Goal: Contribute content: Contribute content

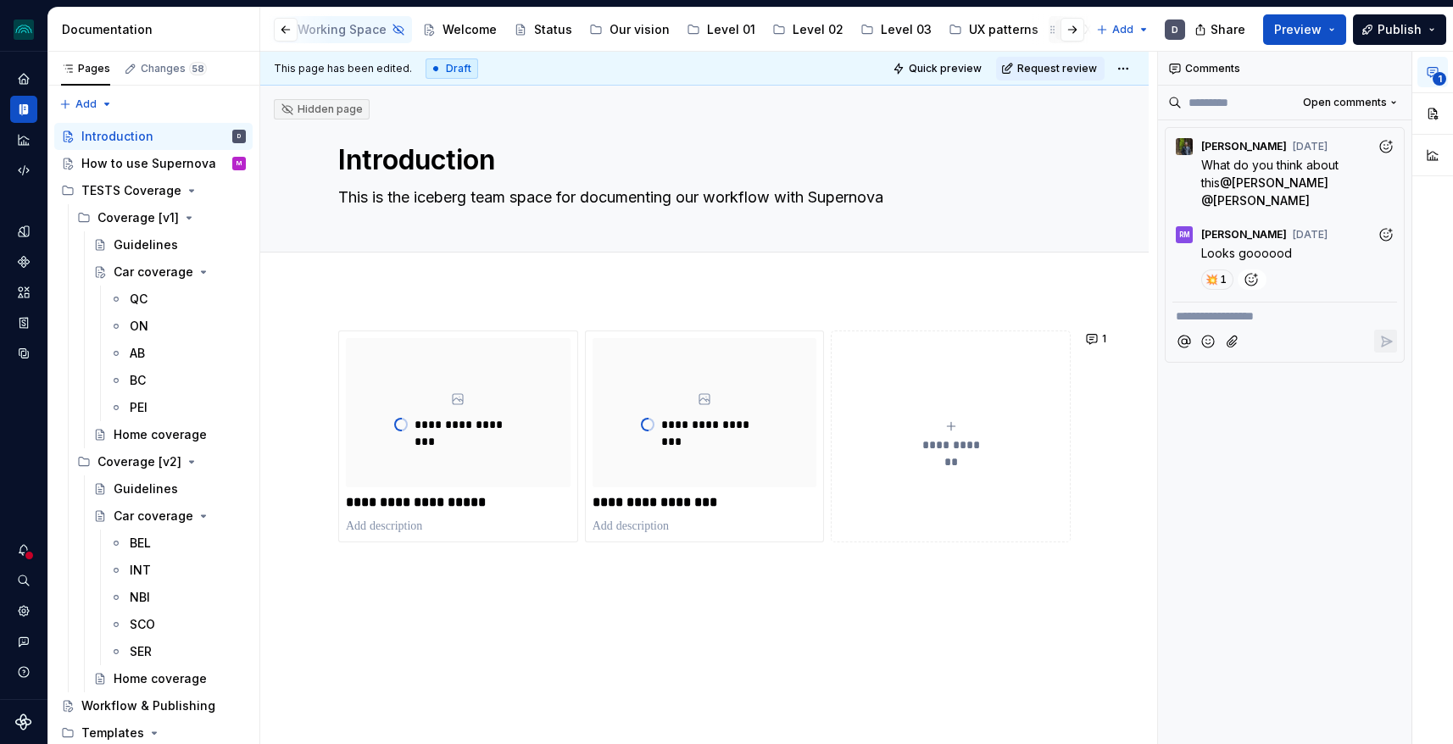
scroll to position [0, 236]
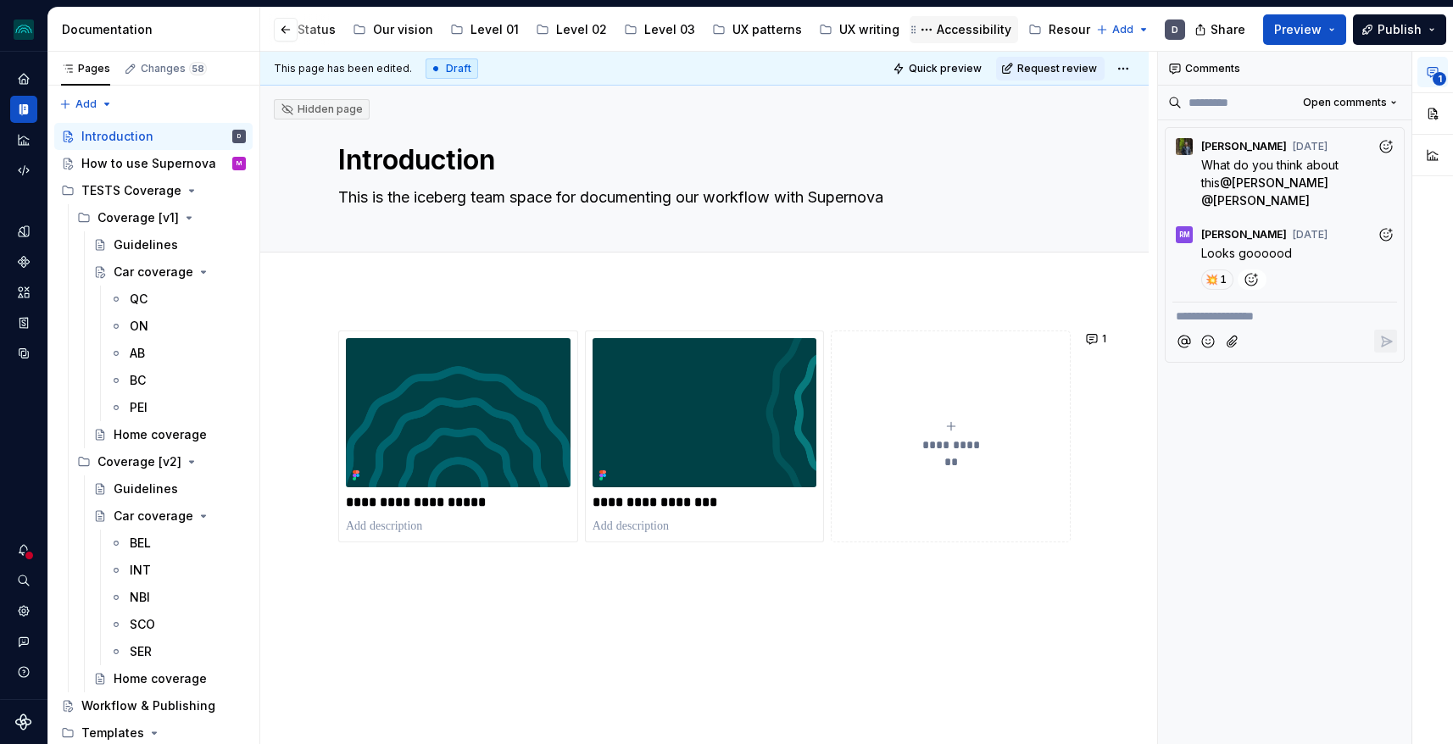
click at [949, 31] on div "Accessibility" at bounding box center [974, 29] width 75 height 17
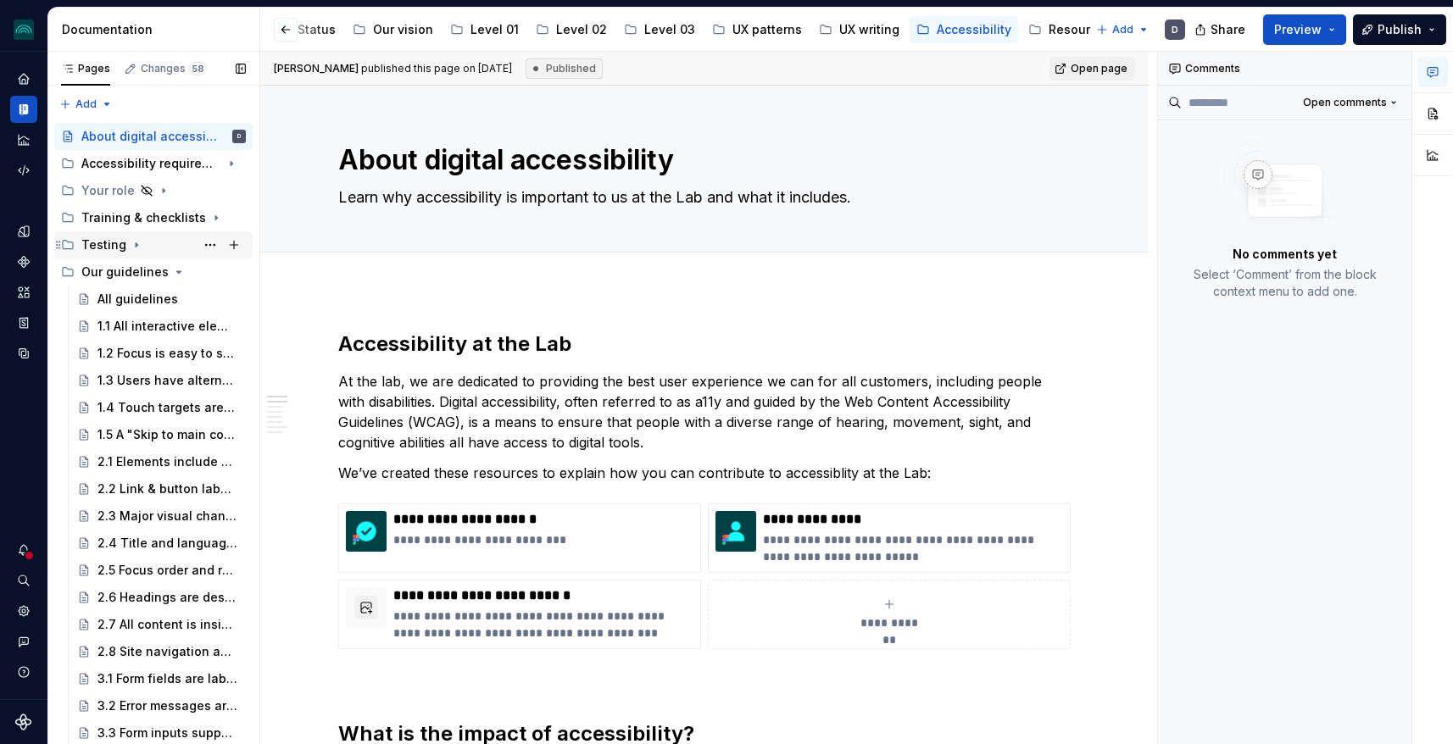
click at [136, 243] on icon "Page tree" at bounding box center [137, 245] width 2 height 4
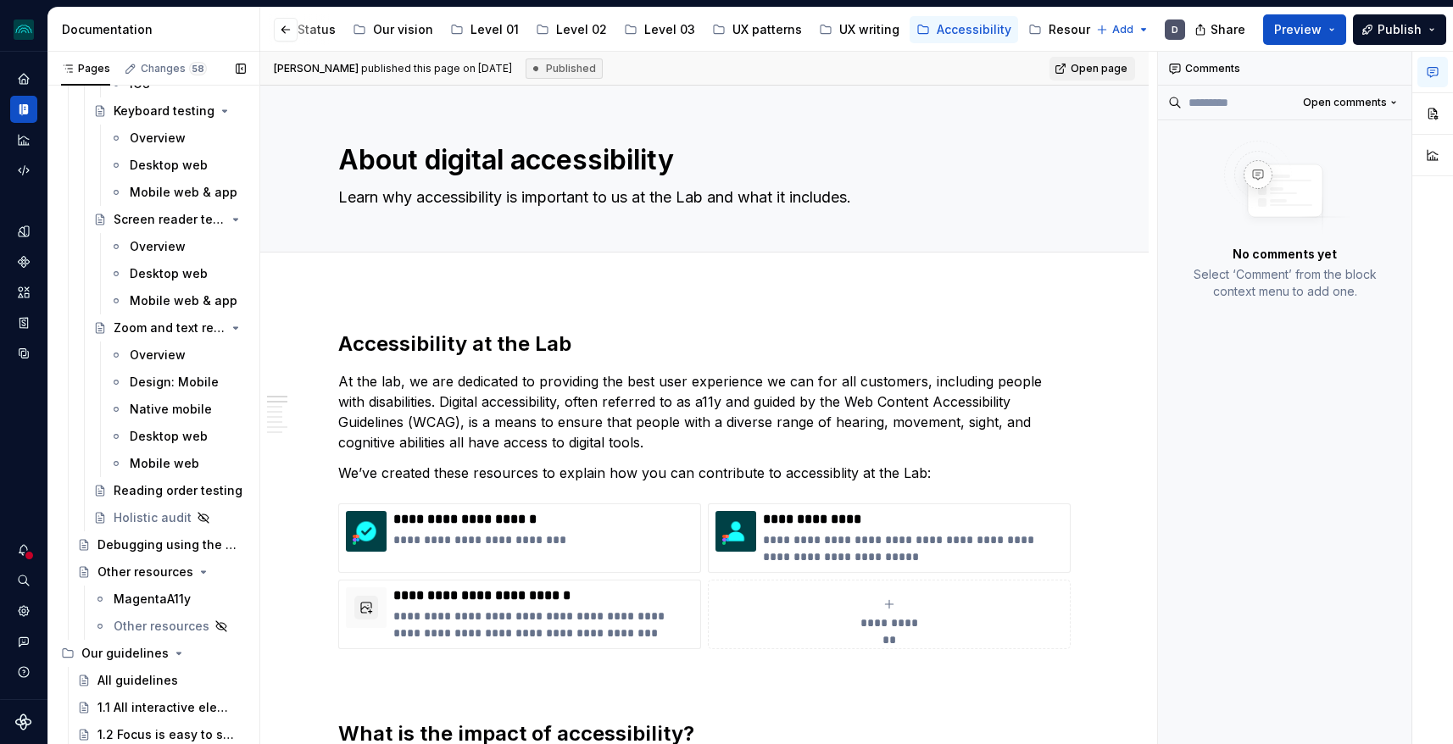
scroll to position [387, 0]
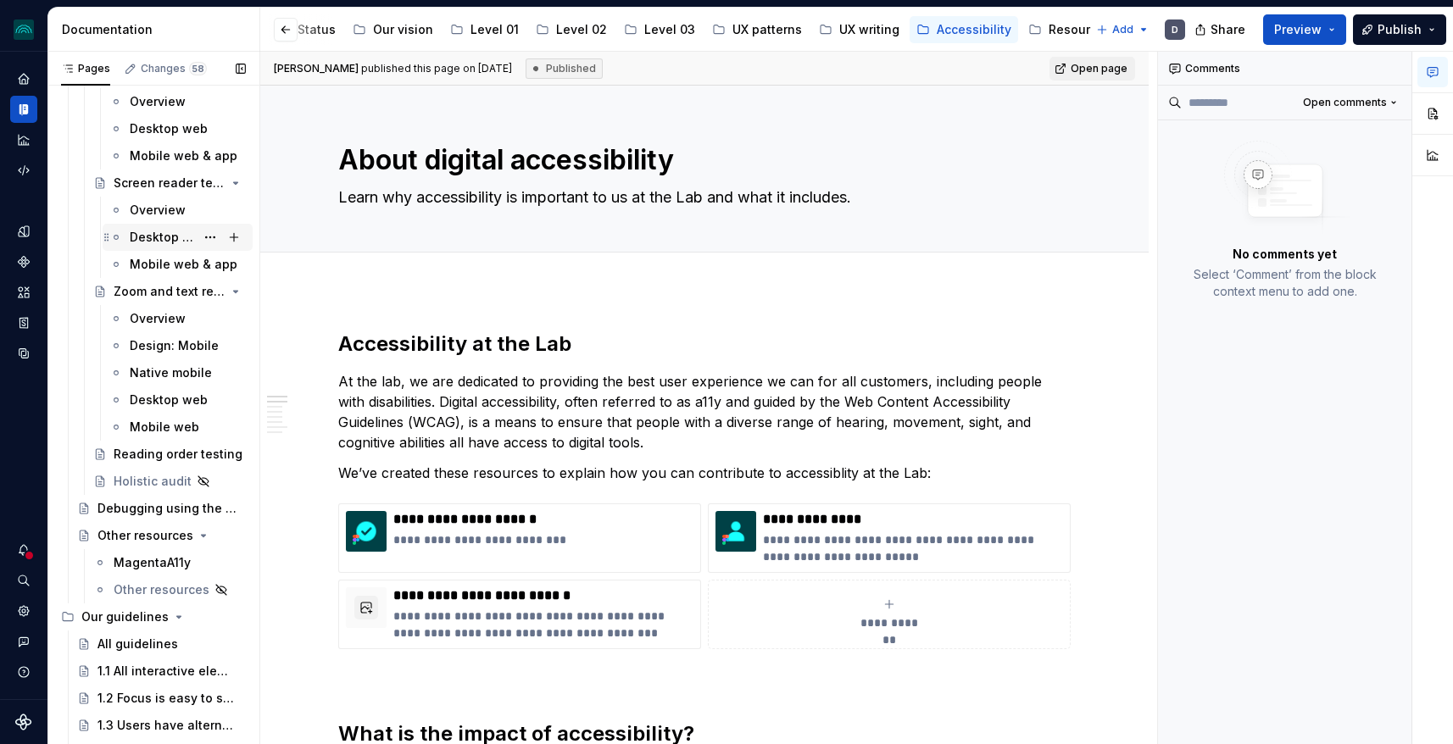
click at [164, 233] on div "Desktop web" at bounding box center [162, 237] width 65 height 17
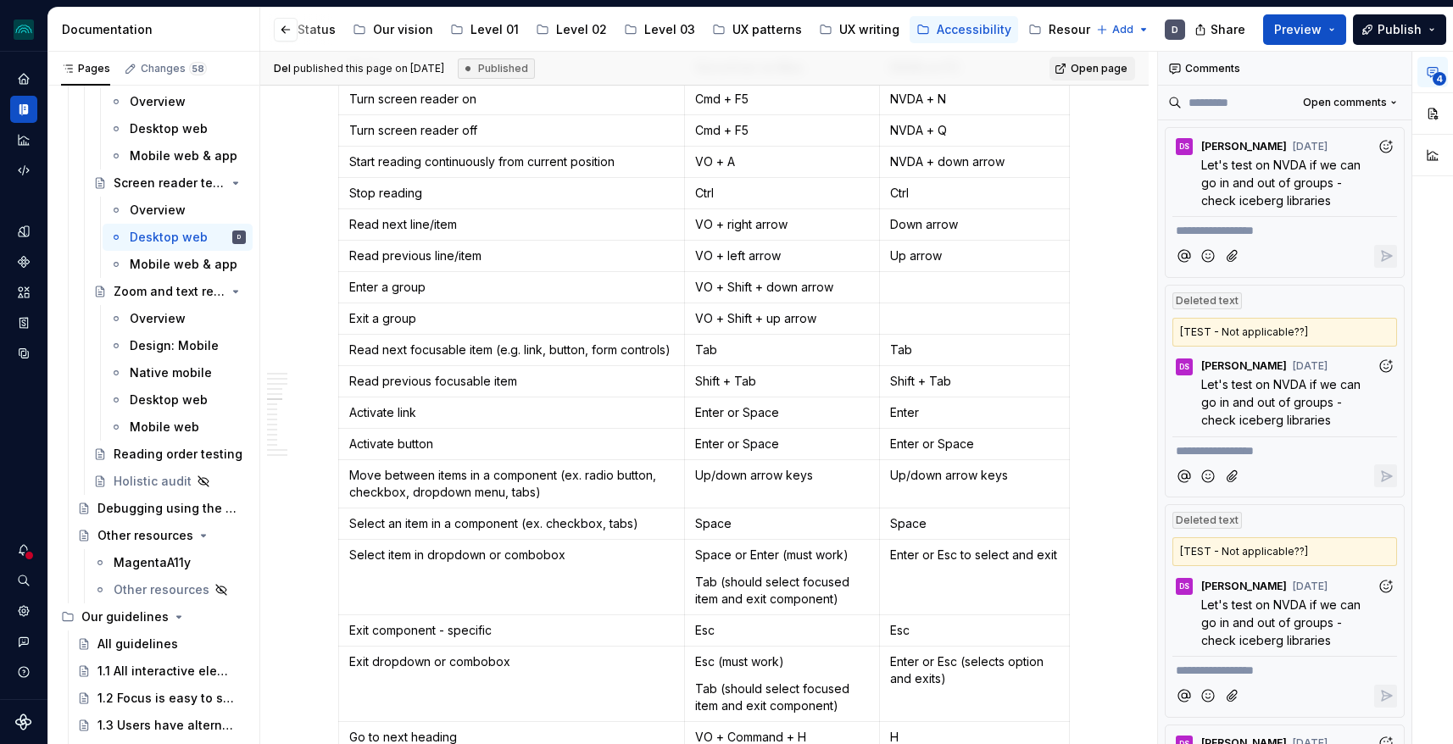
scroll to position [1688, 0]
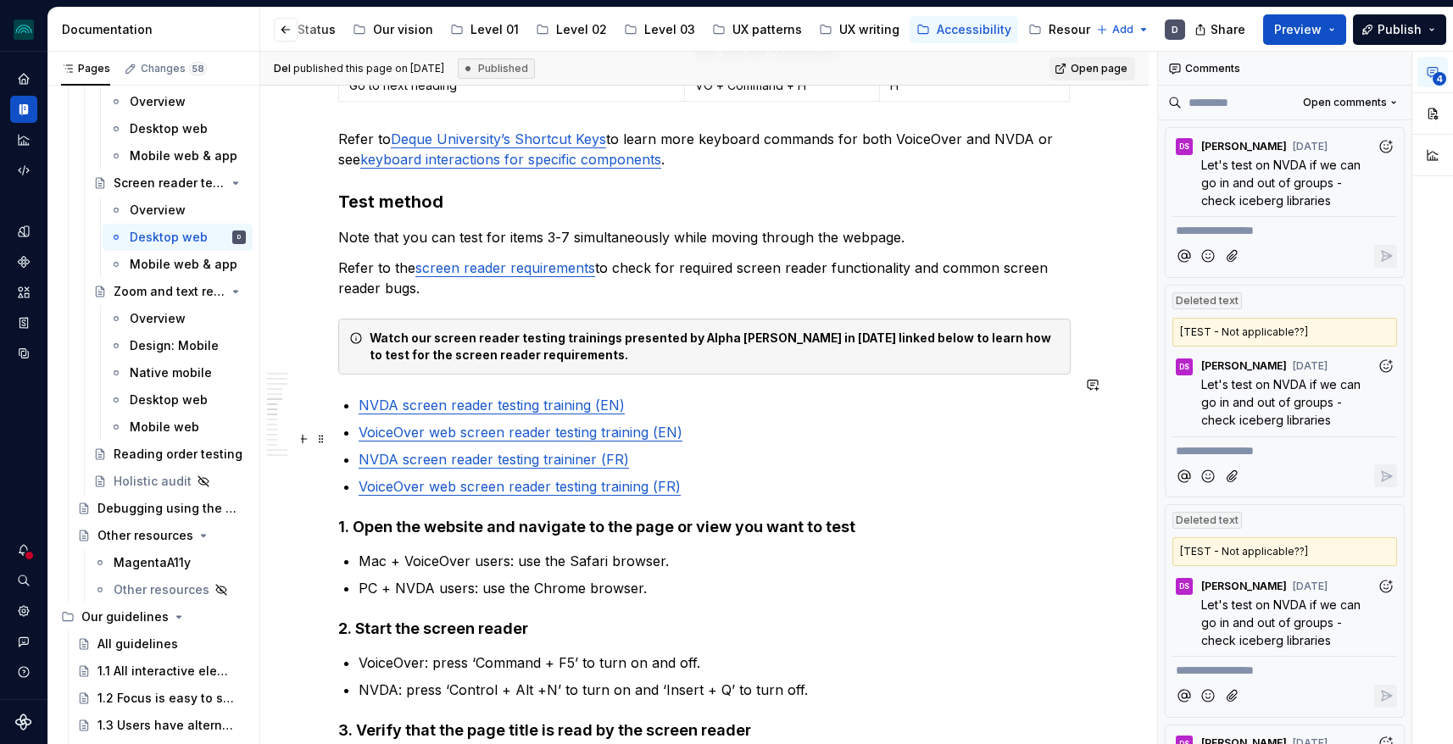
type textarea "*"
click at [596, 451] on link "NVDA screen reader testing traininer (FR)" at bounding box center [494, 459] width 270 height 17
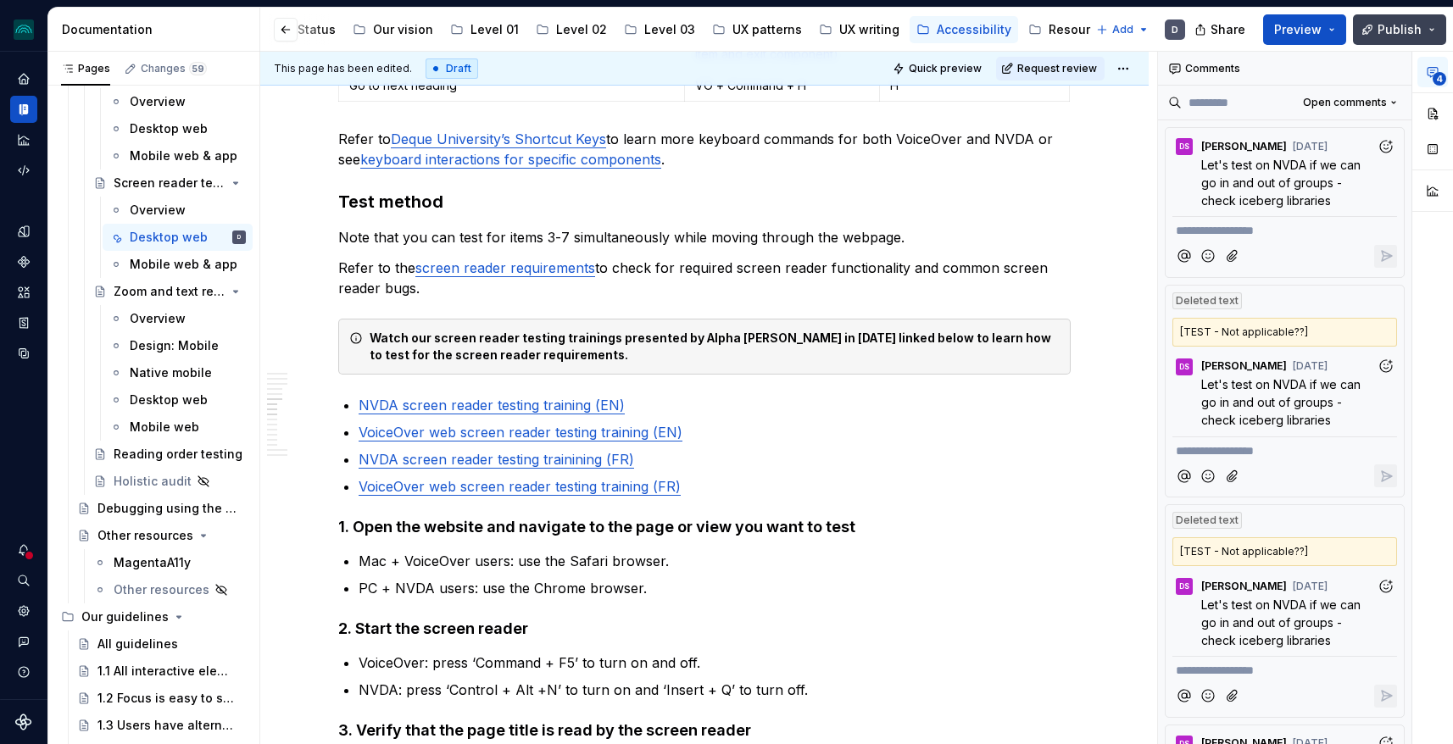
click at [1407, 28] on span "Publish" at bounding box center [1399, 29] width 44 height 17
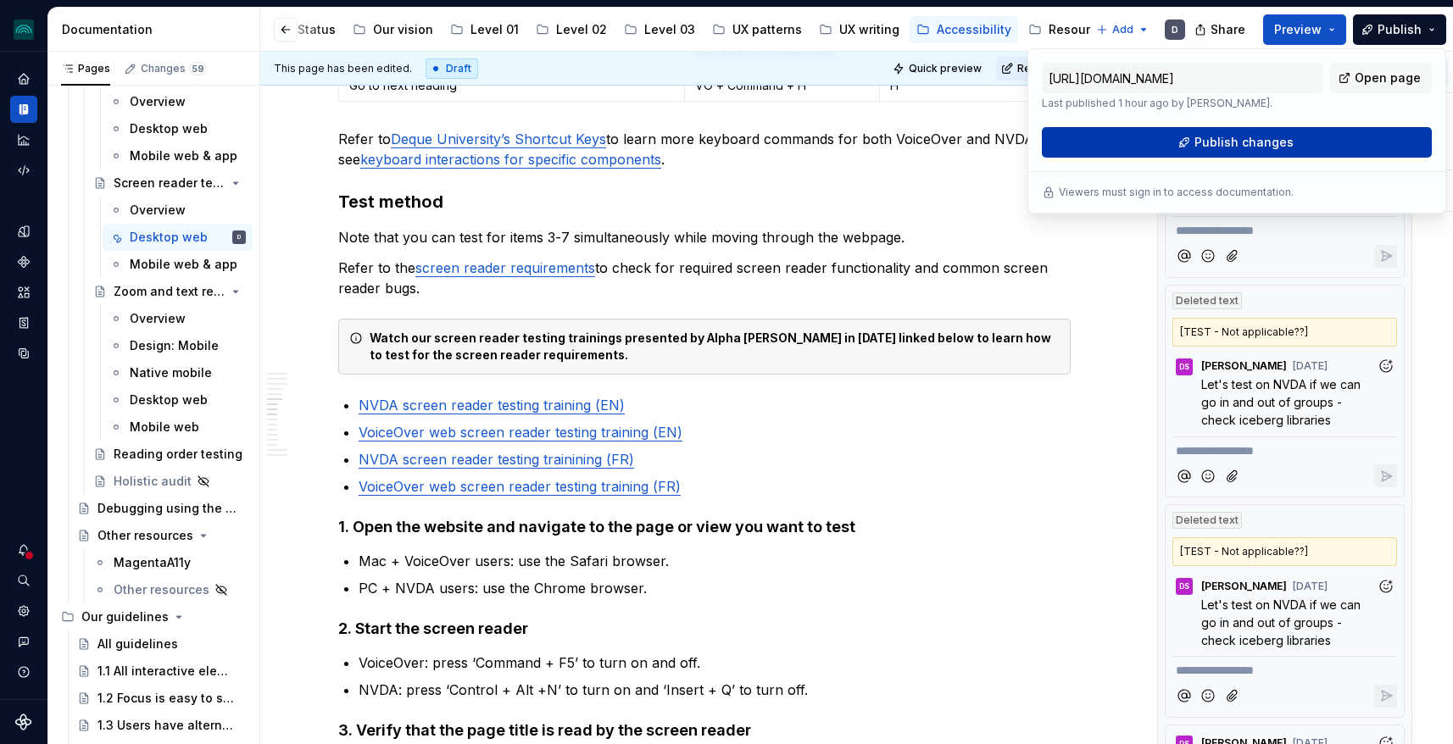
click at [1264, 151] on button "Publish changes" at bounding box center [1237, 142] width 390 height 31
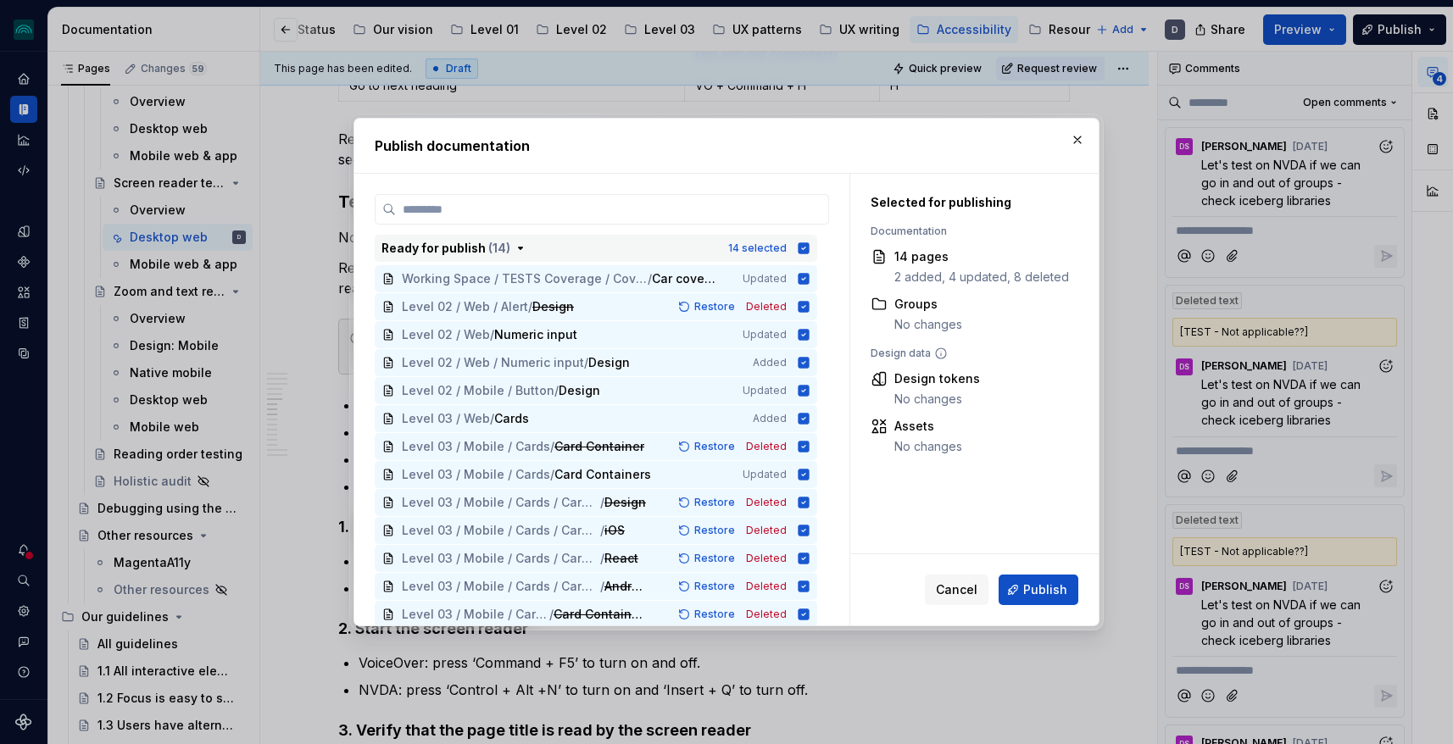
click at [809, 247] on icon "button" at bounding box center [803, 247] width 11 height 11
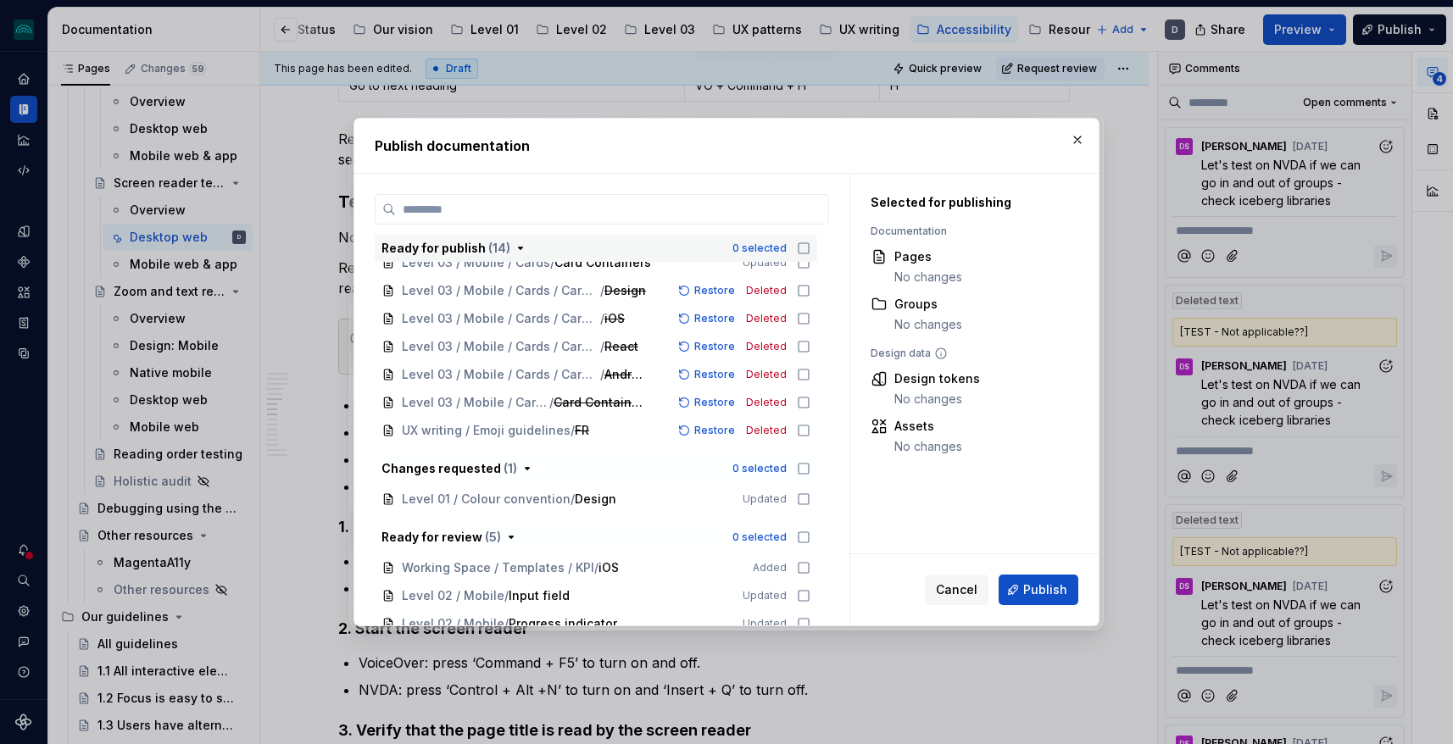
scroll to position [215, 0]
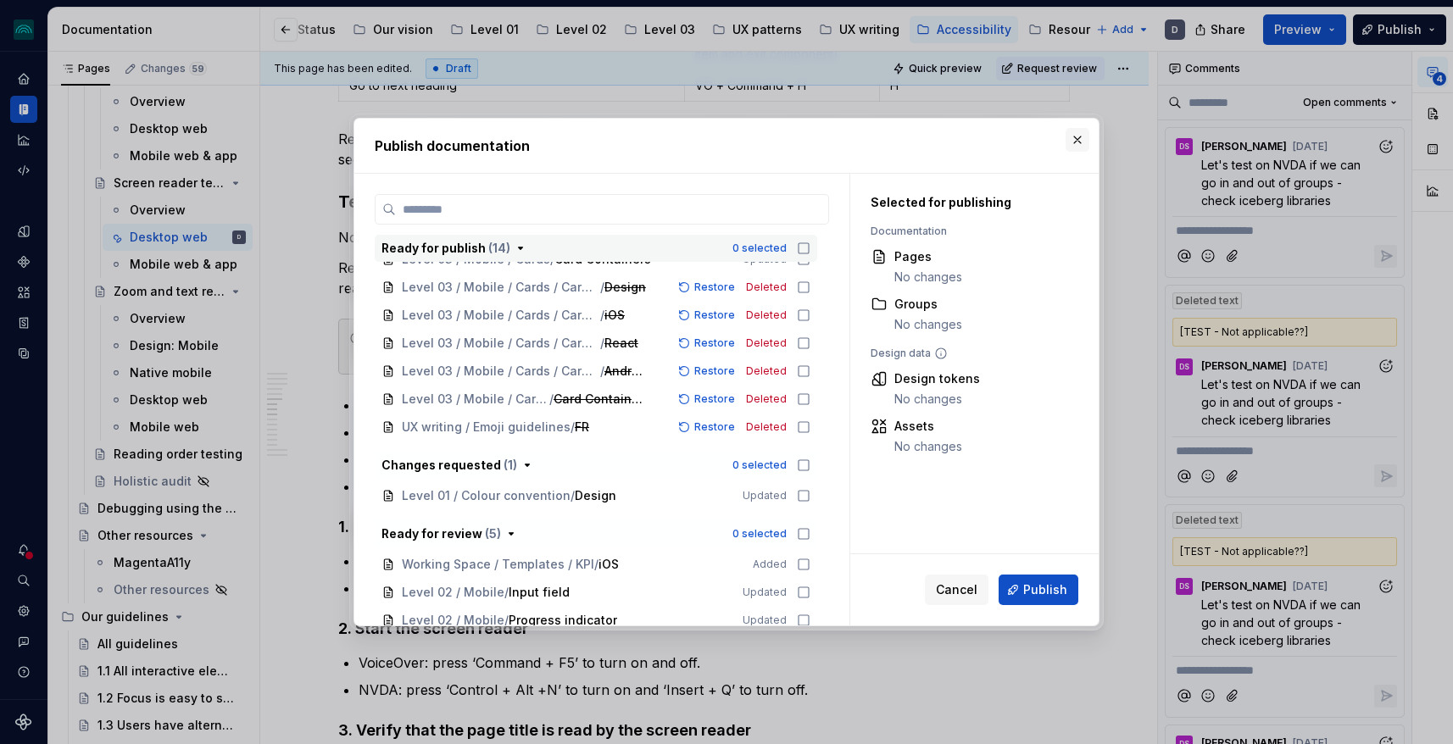
click at [1084, 143] on button "button" at bounding box center [1077, 140] width 24 height 24
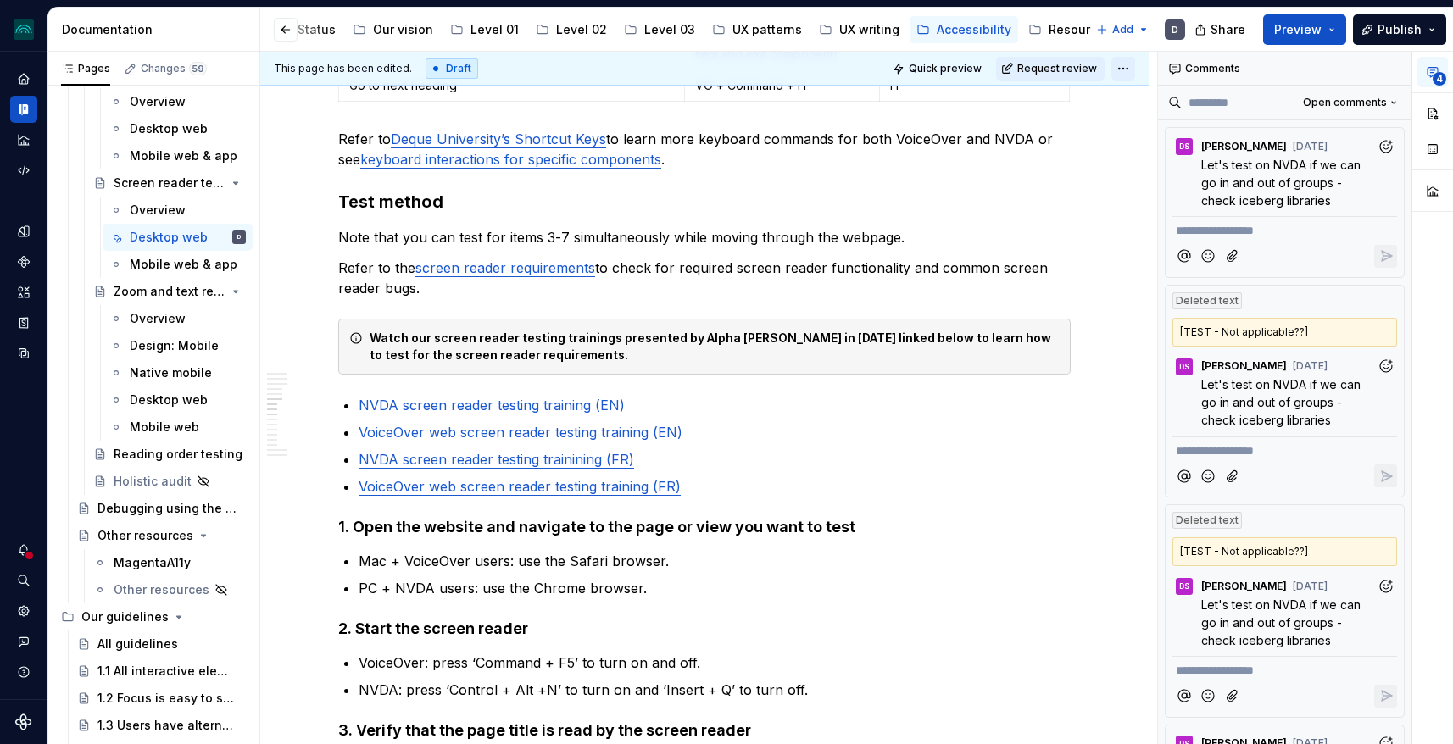
click at [1131, 69] on html "iceberg D Design system data Documentation Accessibility guide for tree Page tr…" at bounding box center [726, 372] width 1453 height 744
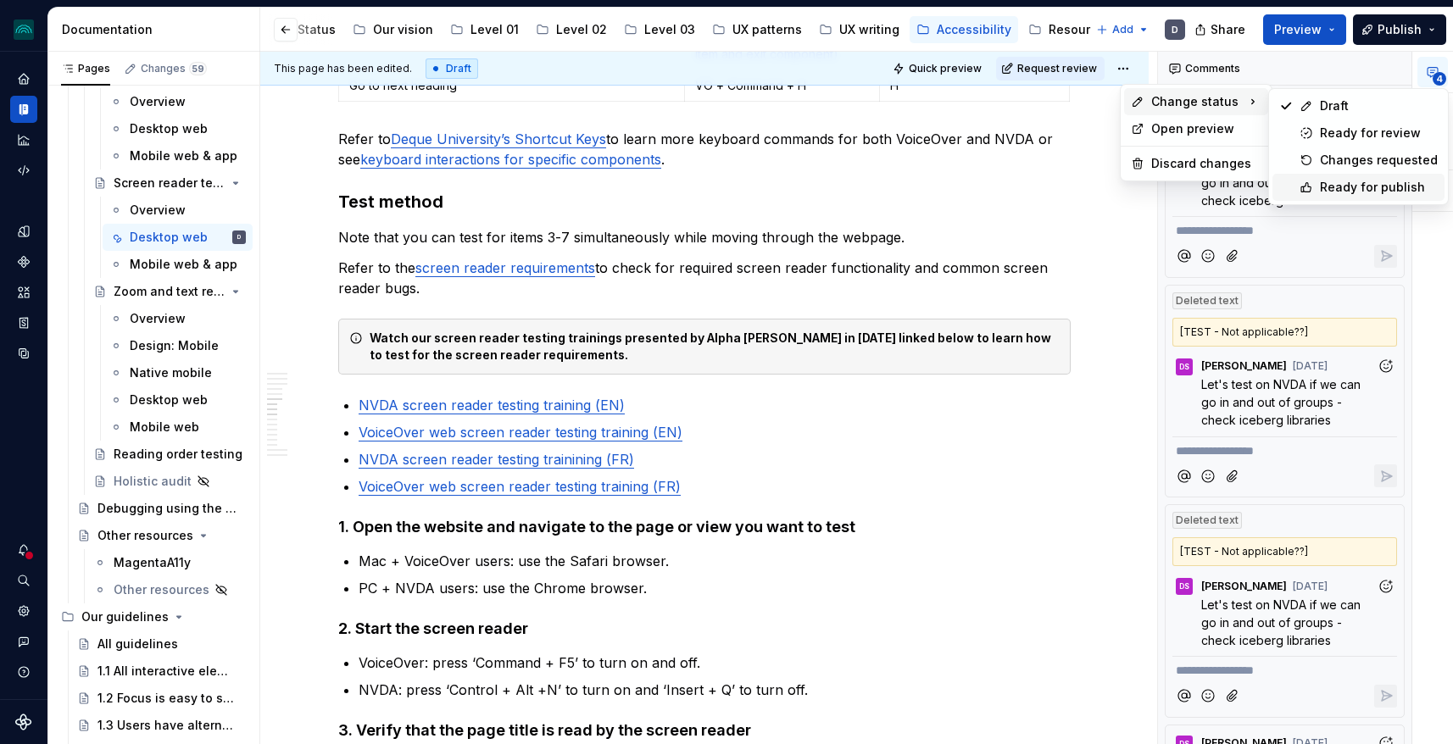
click at [1369, 186] on div "Ready for publish" at bounding box center [1379, 187] width 118 height 17
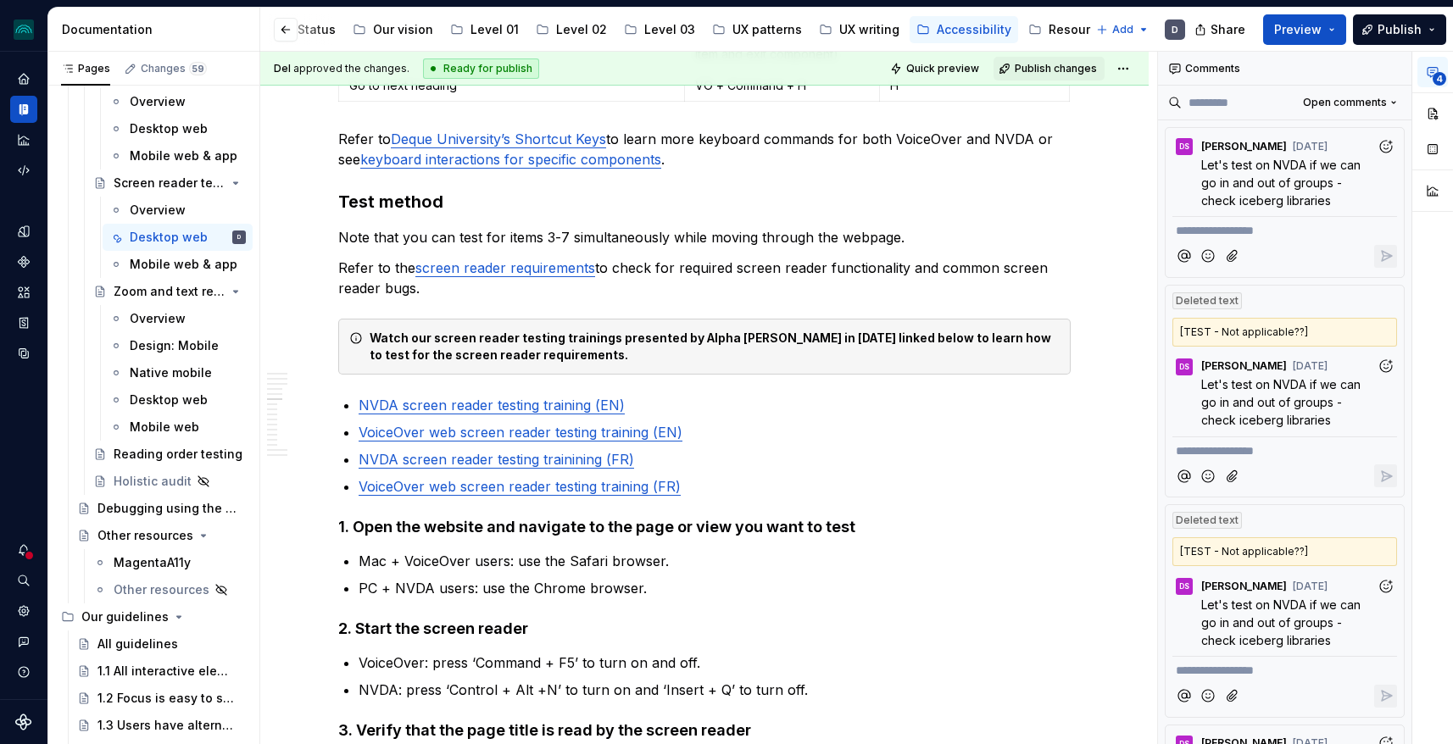
scroll to position [1358, 0]
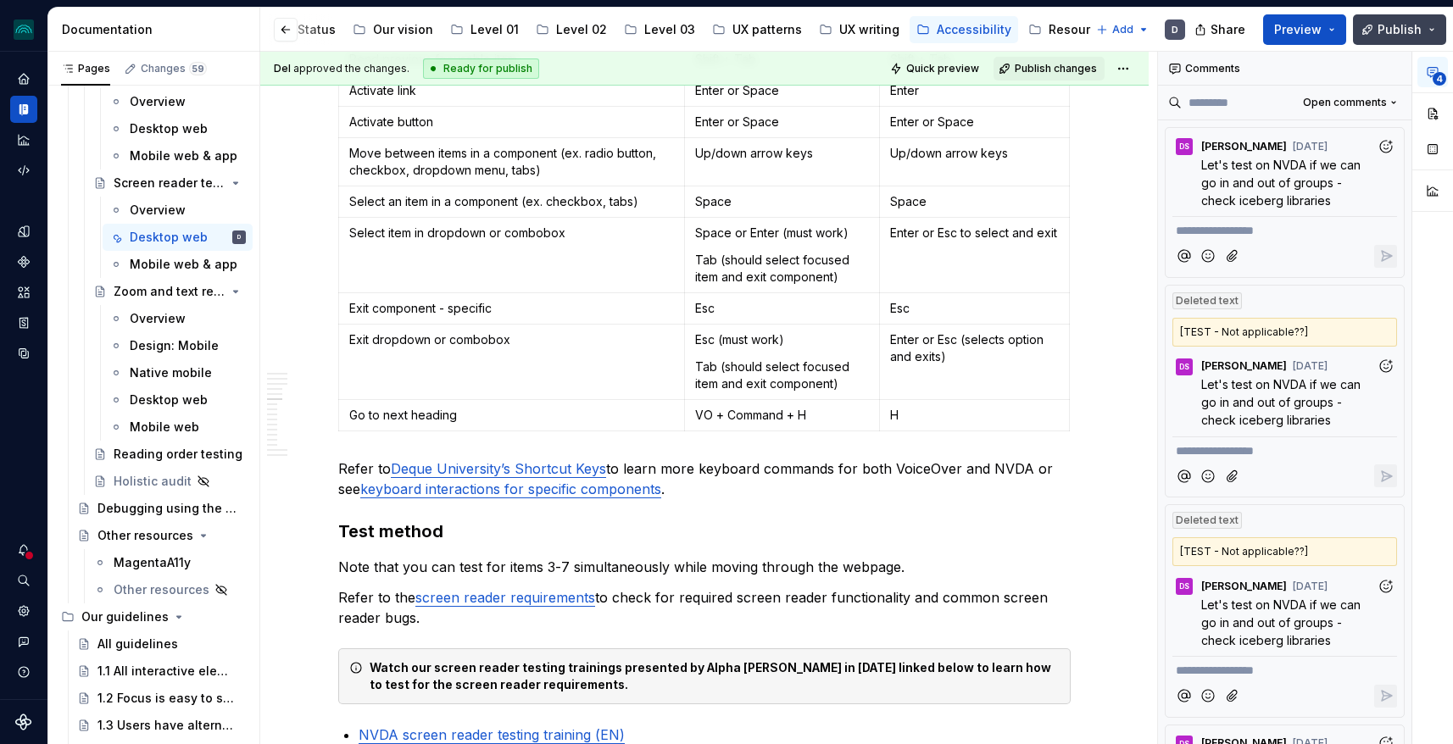
click at [1413, 34] on span "Publish" at bounding box center [1399, 29] width 44 height 17
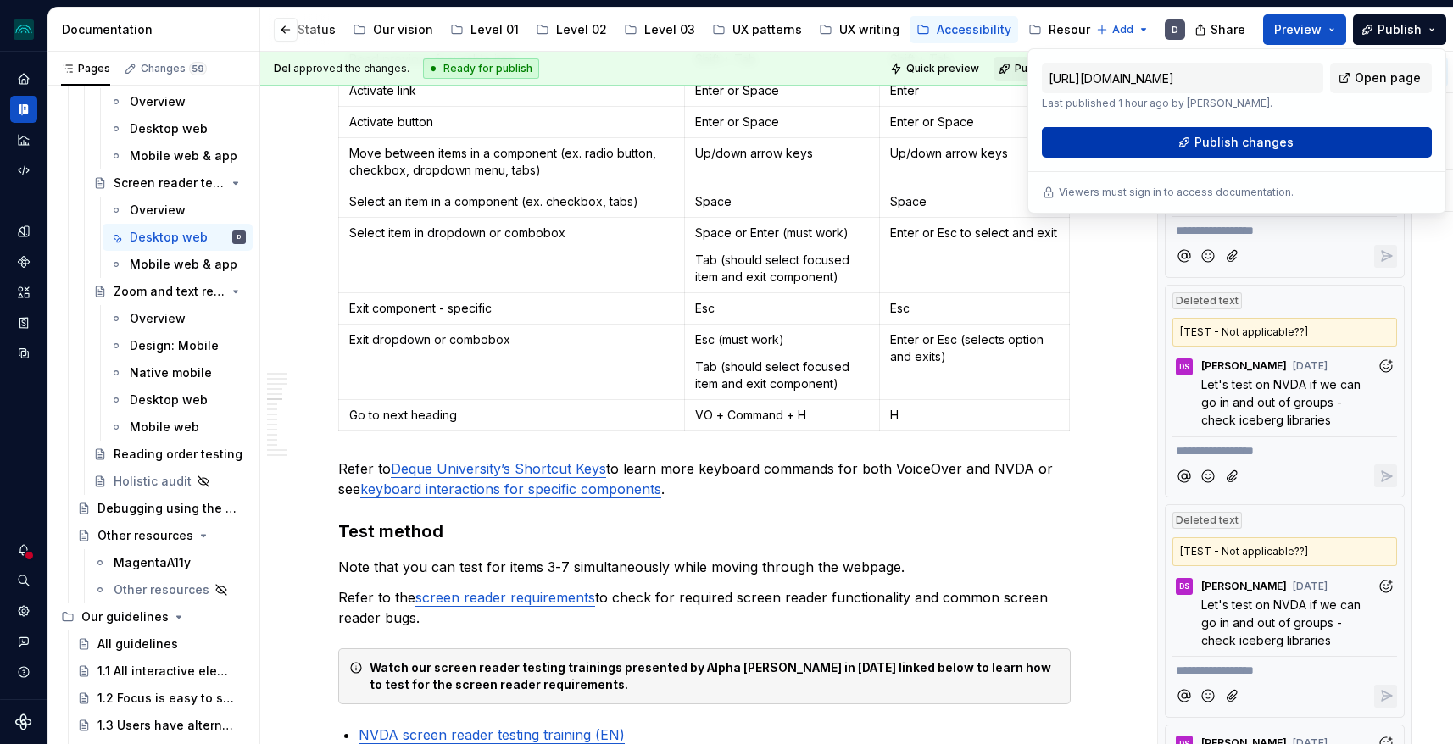
click at [1299, 142] on button "Publish changes" at bounding box center [1237, 142] width 390 height 31
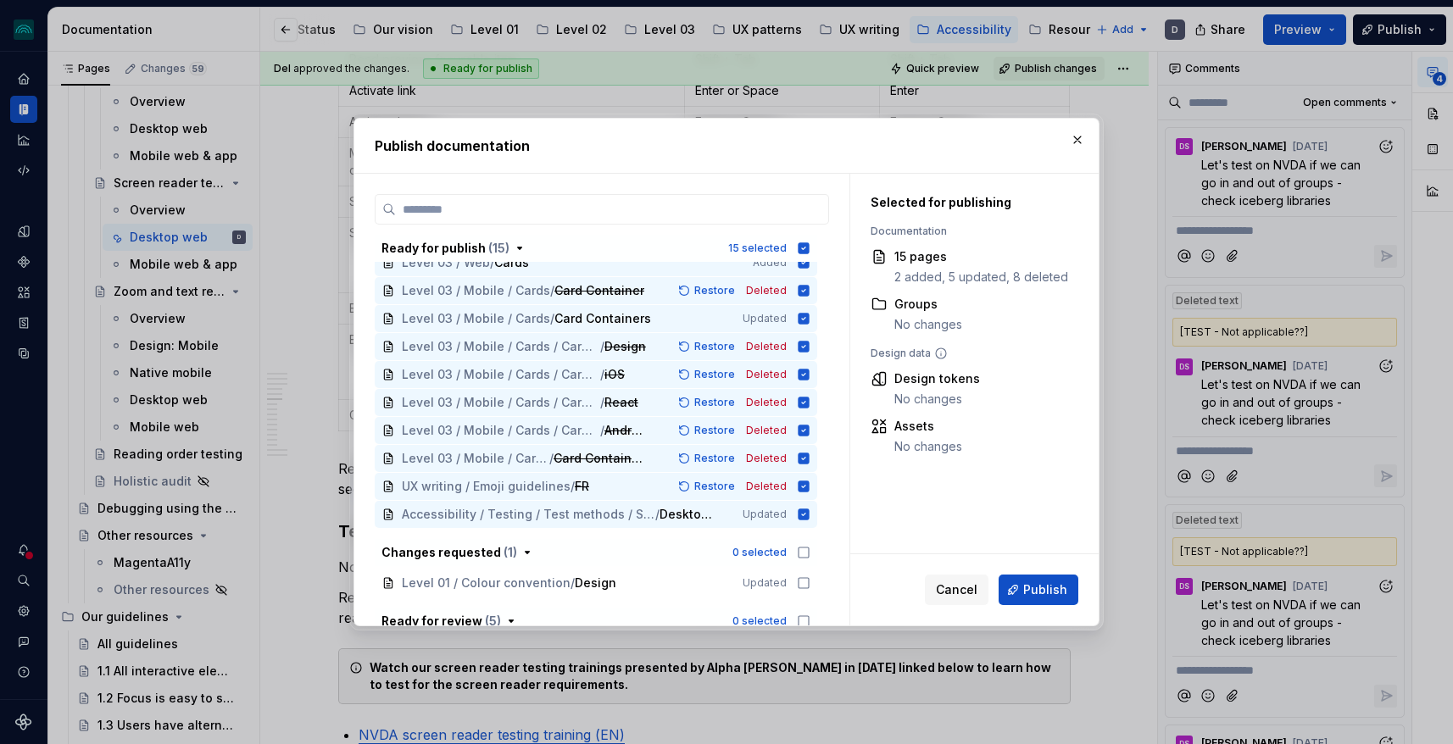
scroll to position [0, 0]
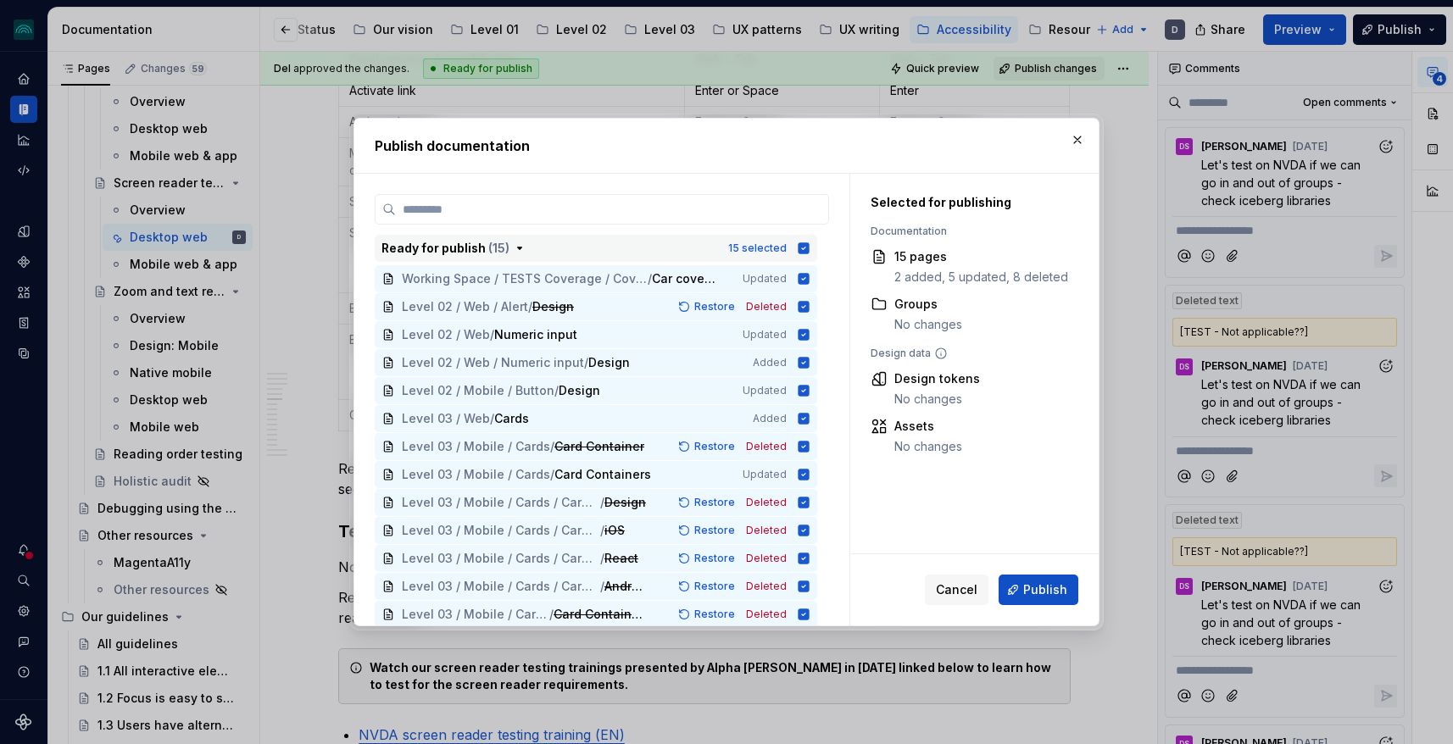
click at [809, 252] on icon "button" at bounding box center [803, 247] width 11 height 11
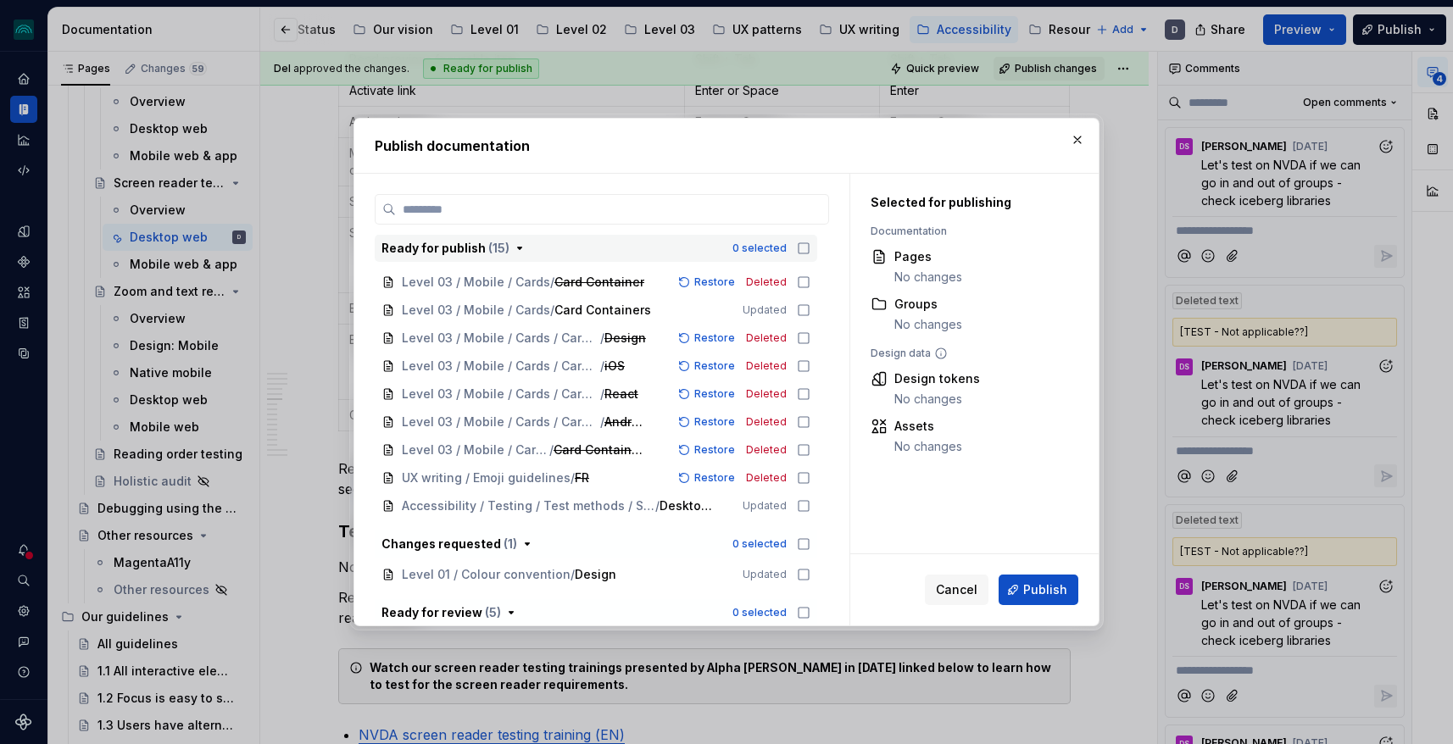
scroll to position [320, 0]
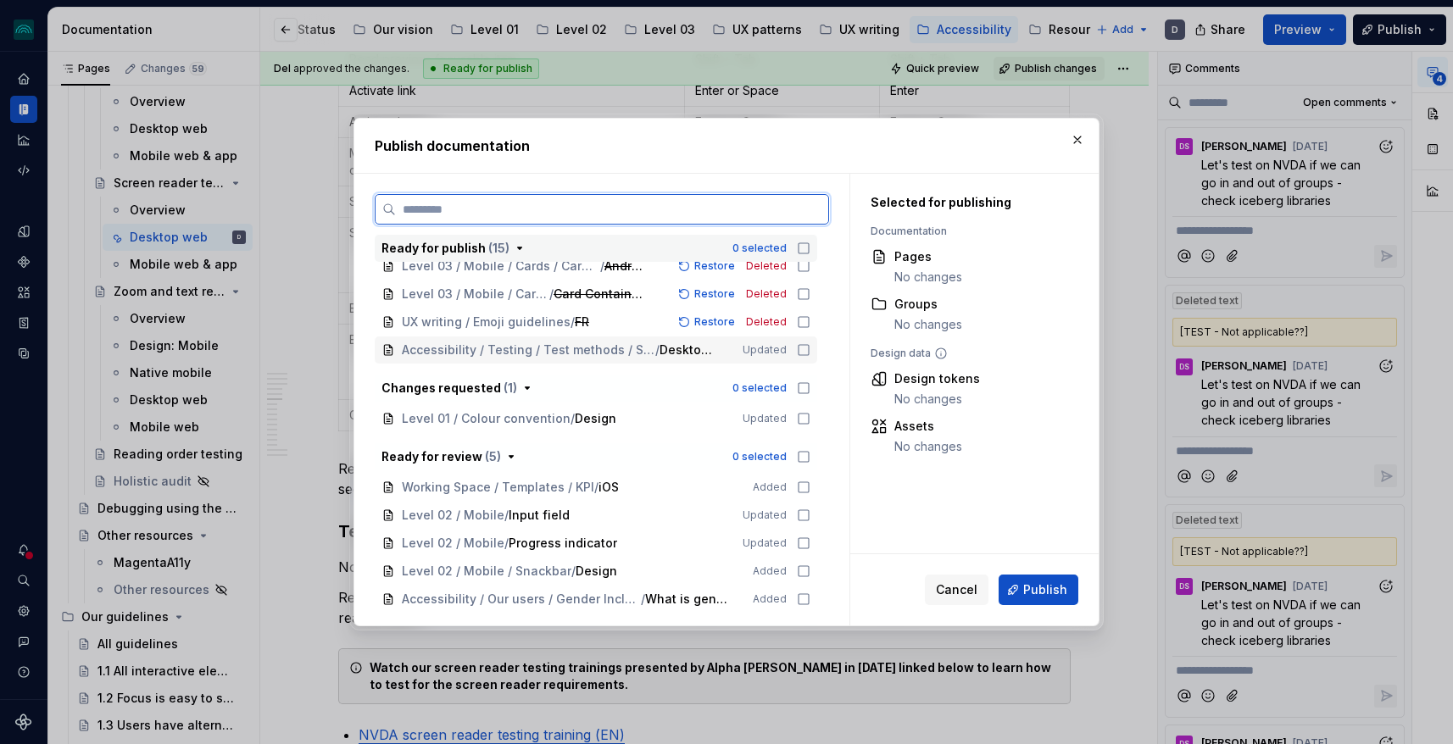
click at [809, 349] on icon at bounding box center [804, 350] width 14 height 14
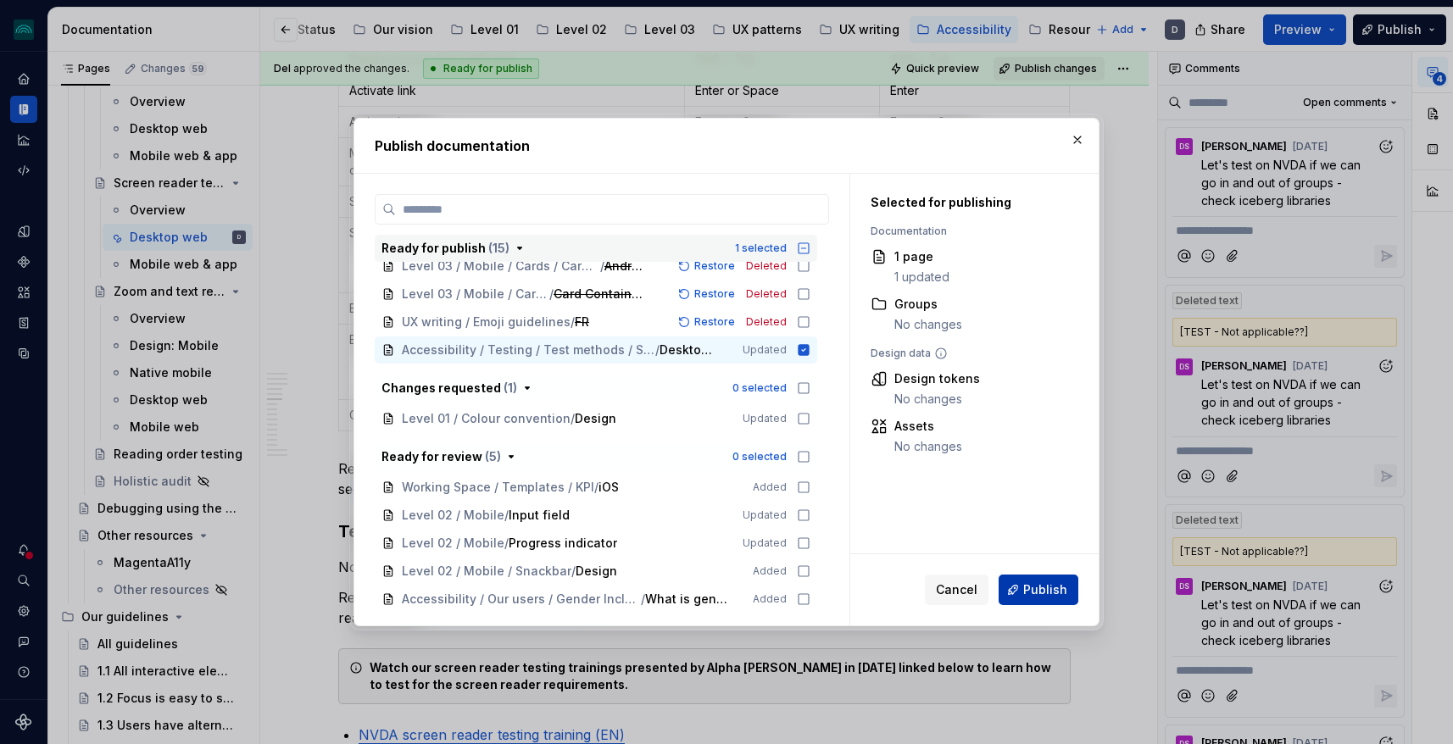
click at [1044, 587] on span "Publish" at bounding box center [1045, 589] width 44 height 17
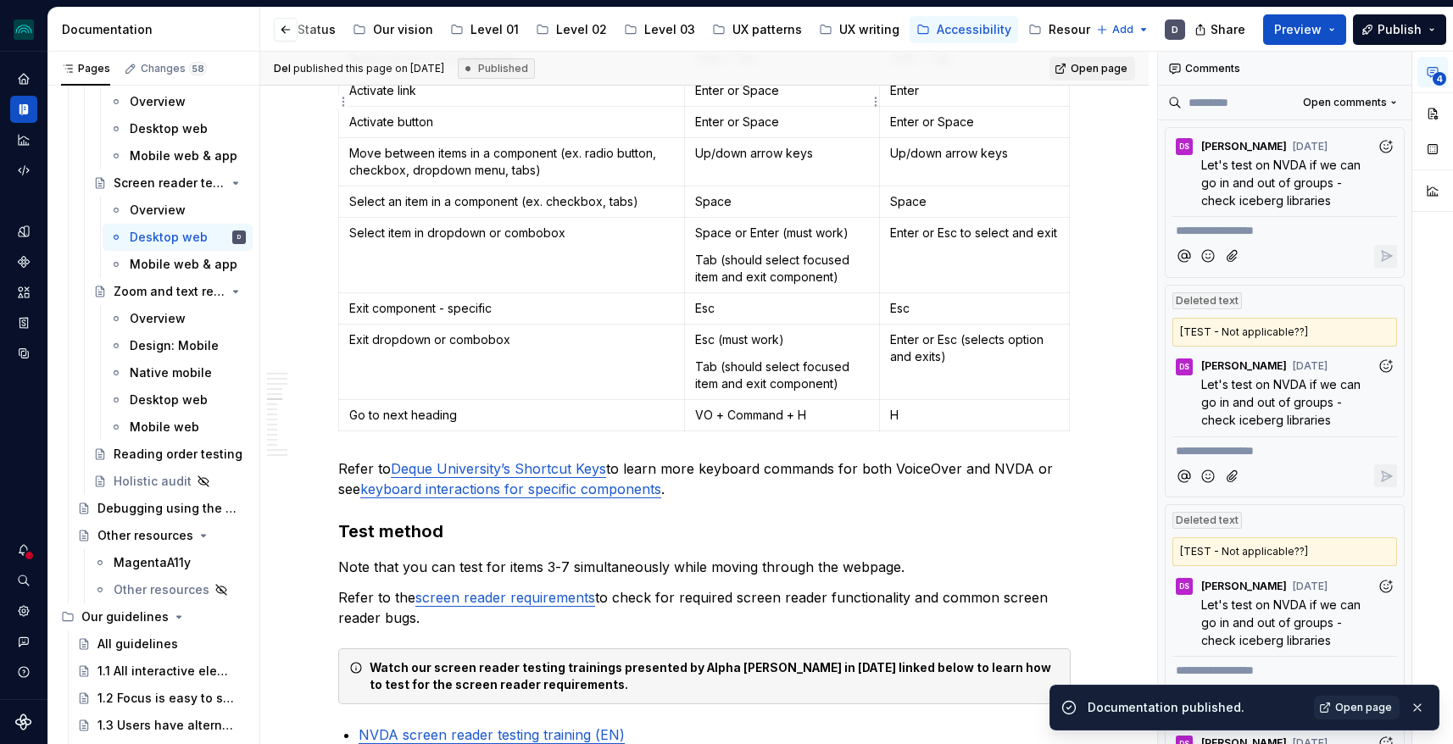
type textarea "*"
